Goal: Find specific page/section: Find specific page/section

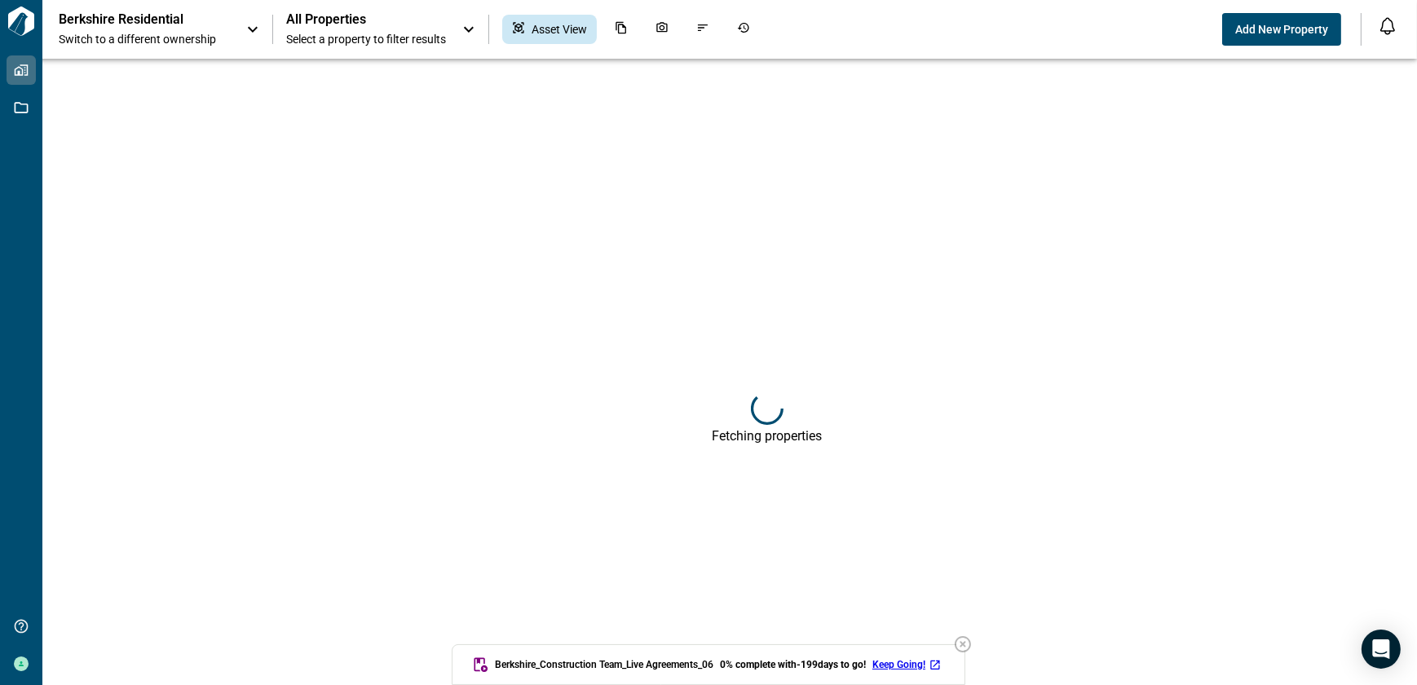
drag, startPoint x: 966, startPoint y: 642, endPoint x: 978, endPoint y: 637, distance: 13.2
click at [966, 642] on icon "button" at bounding box center [963, 644] width 16 height 16
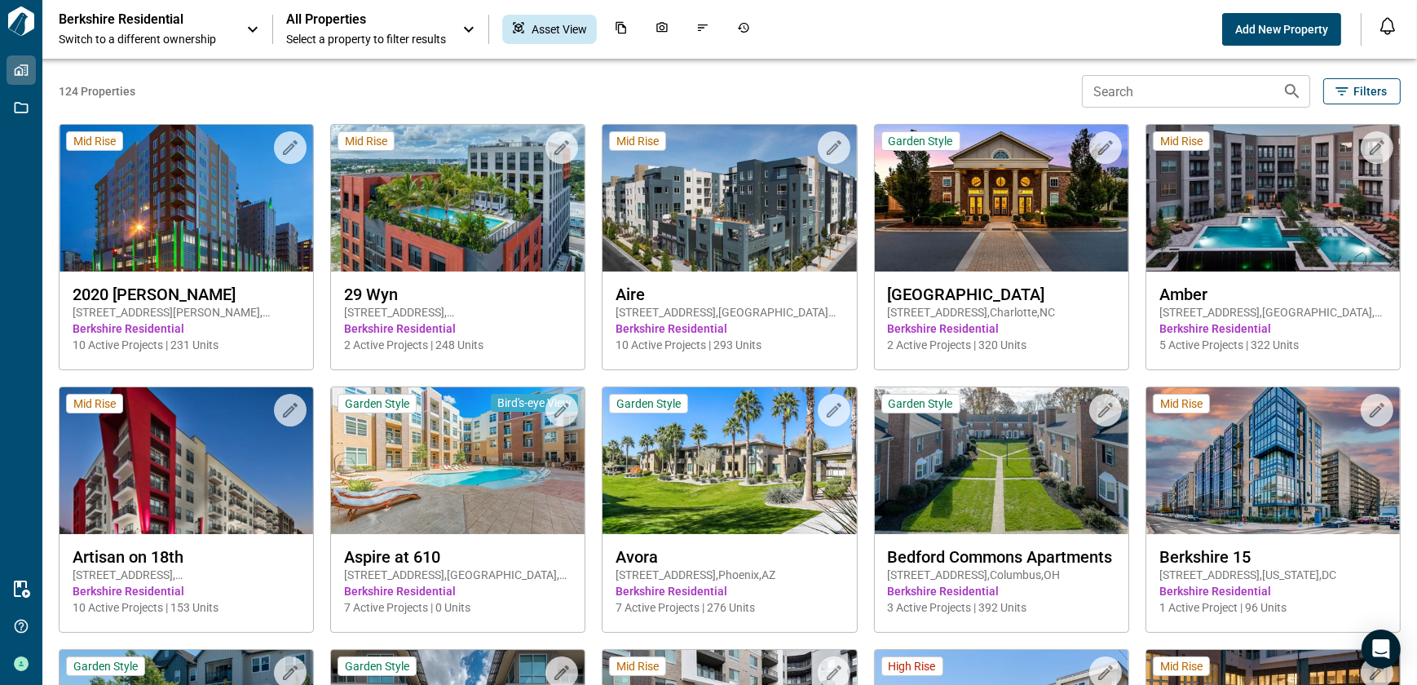
click at [1161, 98] on input "Search" at bounding box center [1175, 91] width 187 height 33
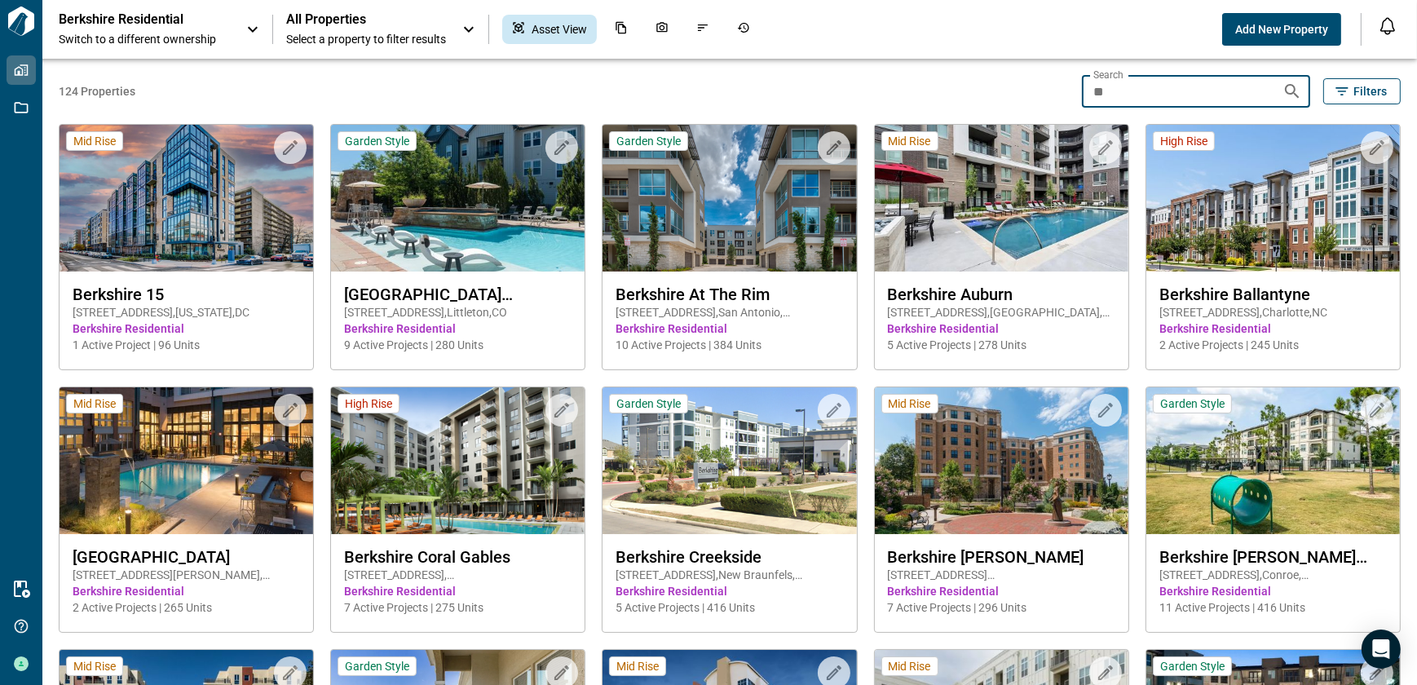
type input "*"
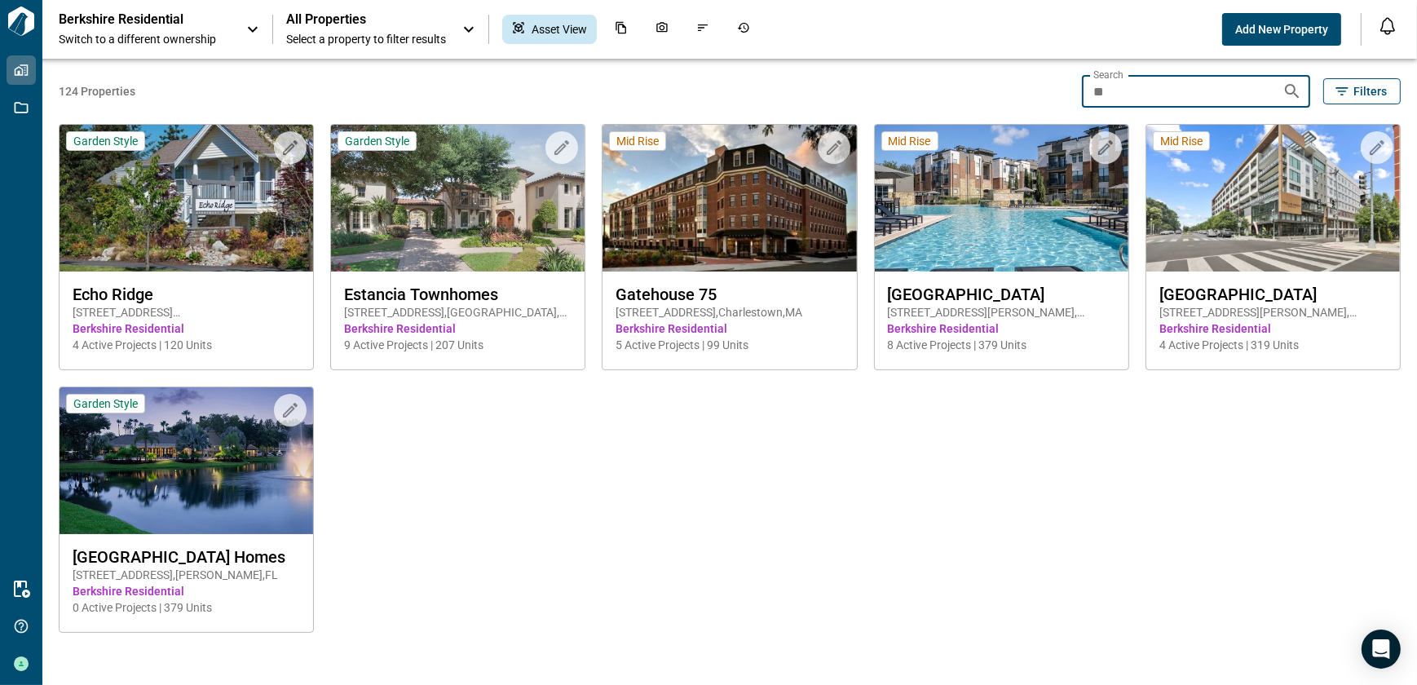
type input "*"
